Goal: Task Accomplishment & Management: Manage account settings

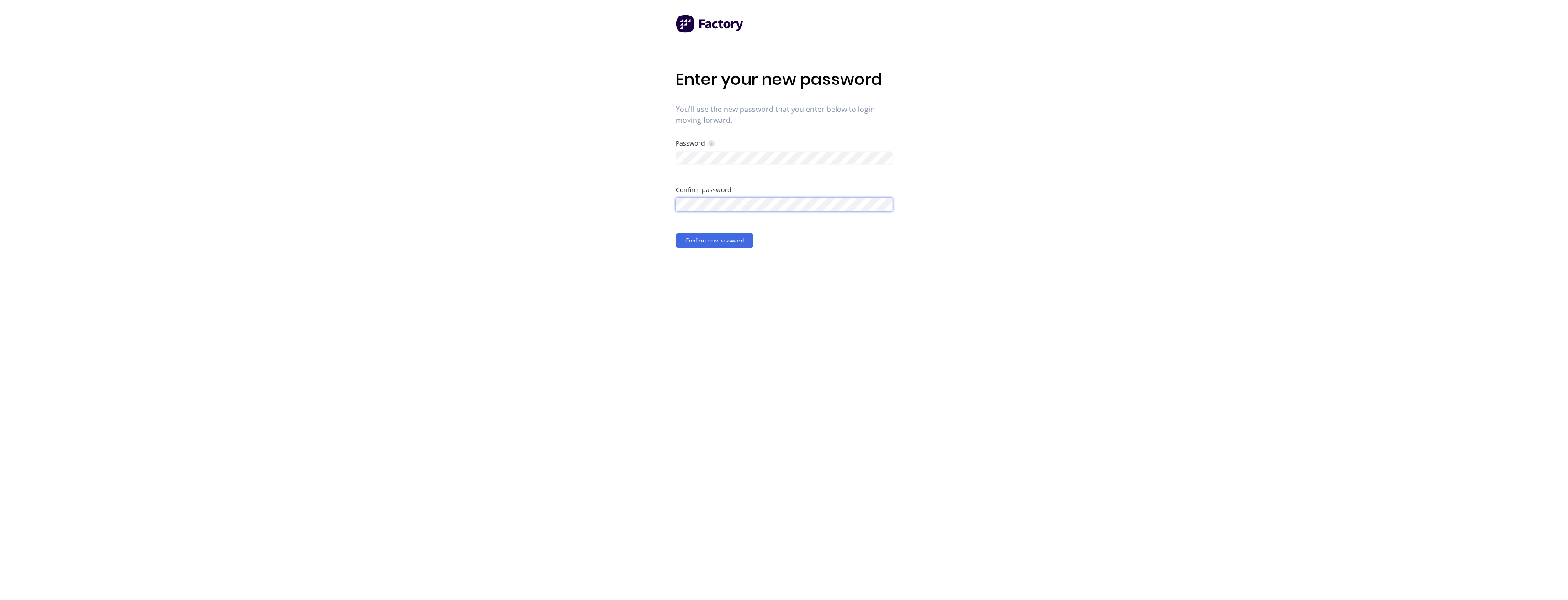
click at [676, 234] on button "Confirm new password" at bounding box center [715, 241] width 78 height 15
click at [646, 253] on div "Enter your new password You'll use the new password that you enter below to log…" at bounding box center [784, 300] width 1568 height 600
click at [653, 163] on div "Enter your new password You'll use the new password that you enter below to log…" at bounding box center [784, 300] width 1568 height 600
click at [642, 215] on div "Enter your new password You'll use the new password that you enter below to log…" at bounding box center [784, 300] width 1568 height 600
click at [628, 211] on div "Enter your new password You'll use the new password that you enter below to log…" at bounding box center [784, 300] width 1568 height 600
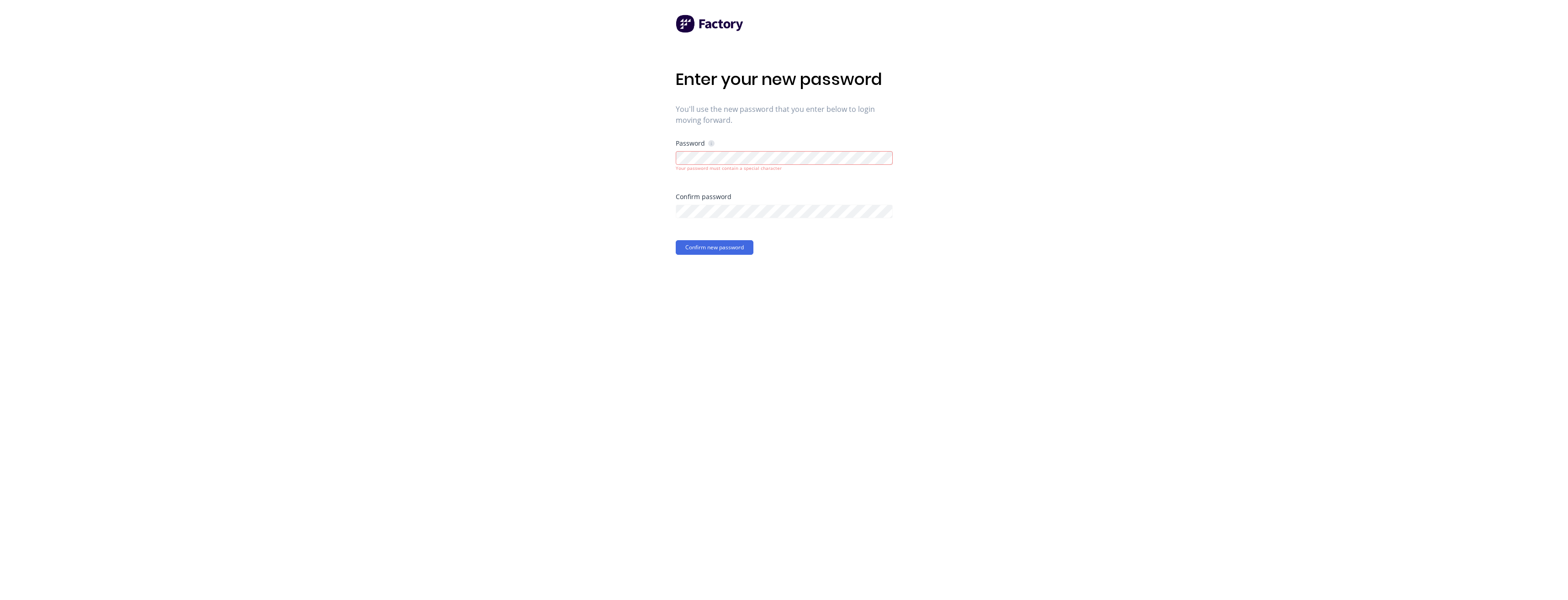
click at [616, 212] on div "Enter your new password You'll use the new password that you enter below to log…" at bounding box center [784, 300] width 1568 height 600
click at [706, 245] on button "Confirm new password" at bounding box center [715, 248] width 78 height 15
